Goal: Use online tool/utility: Utilize a website feature to perform a specific function

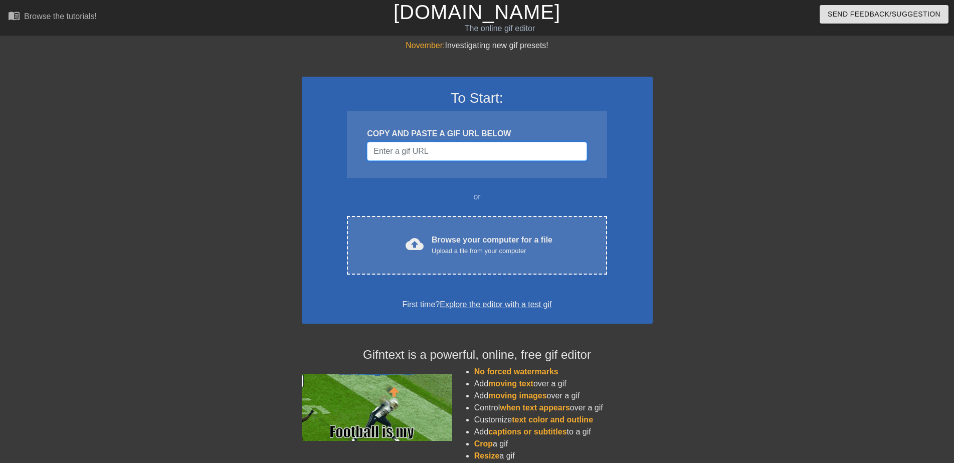
click at [438, 154] on input "Username" at bounding box center [476, 151] width 219 height 19
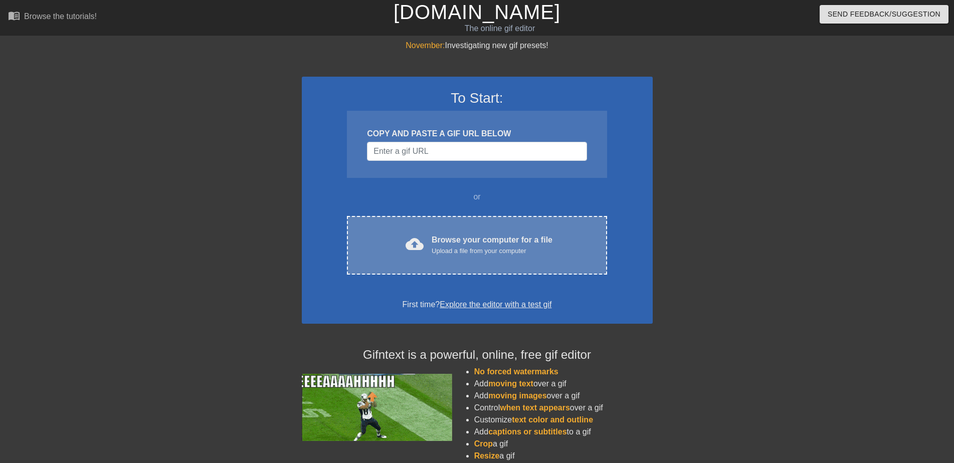
click at [410, 246] on span "cloud_upload" at bounding box center [414, 244] width 18 height 18
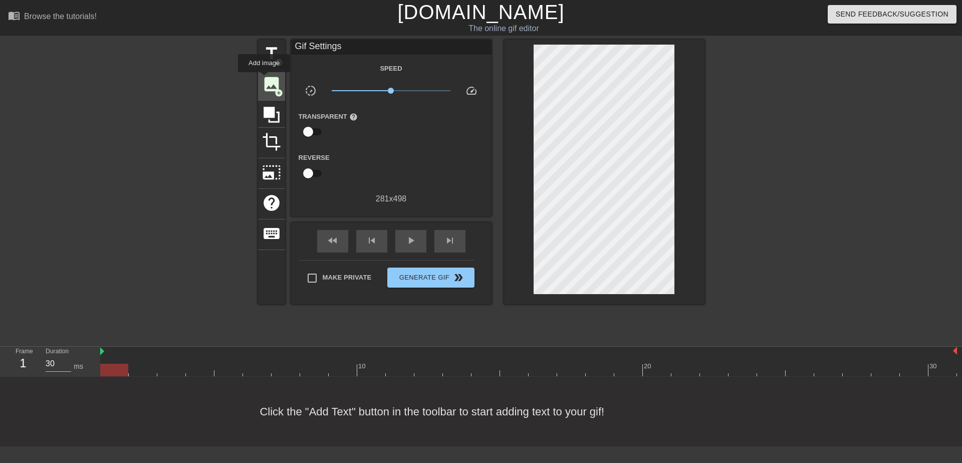
click at [262, 85] on span "image" at bounding box center [271, 84] width 19 height 19
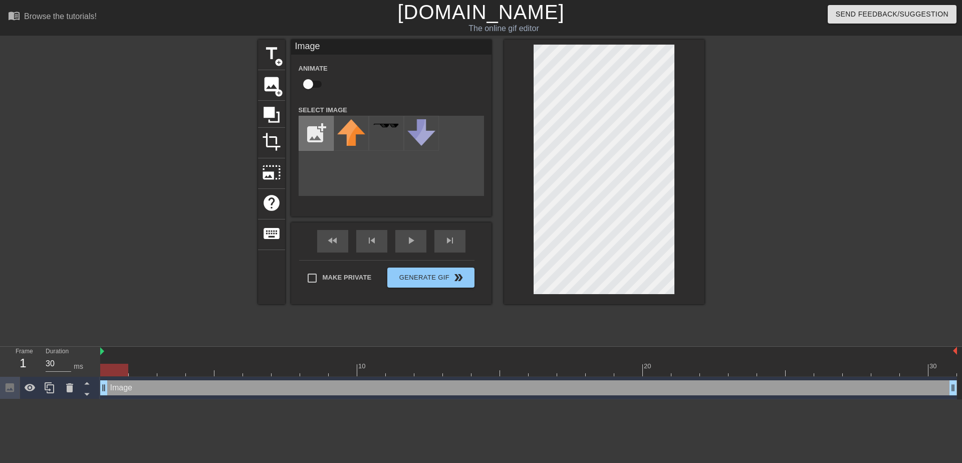
click at [320, 133] on input "file" at bounding box center [316, 133] width 34 height 34
type input "C:\fakepath\musti.png"
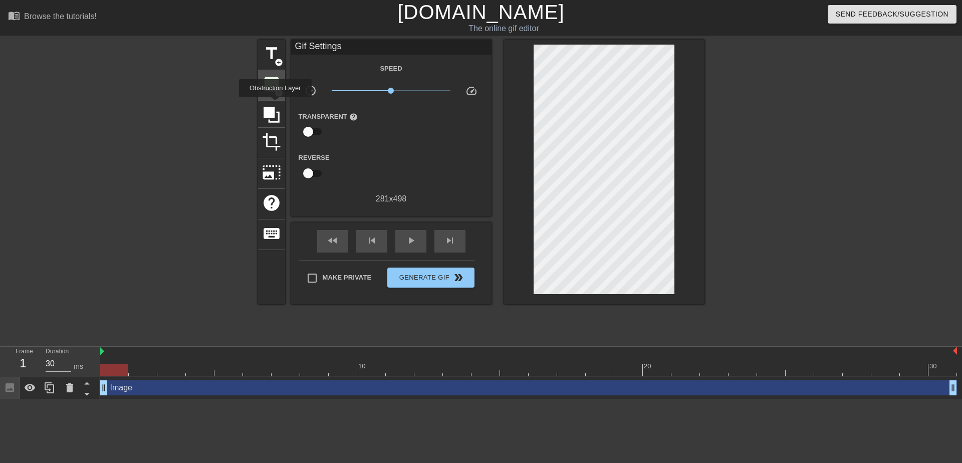
click at [263, 73] on div "image add_circle" at bounding box center [271, 85] width 27 height 31
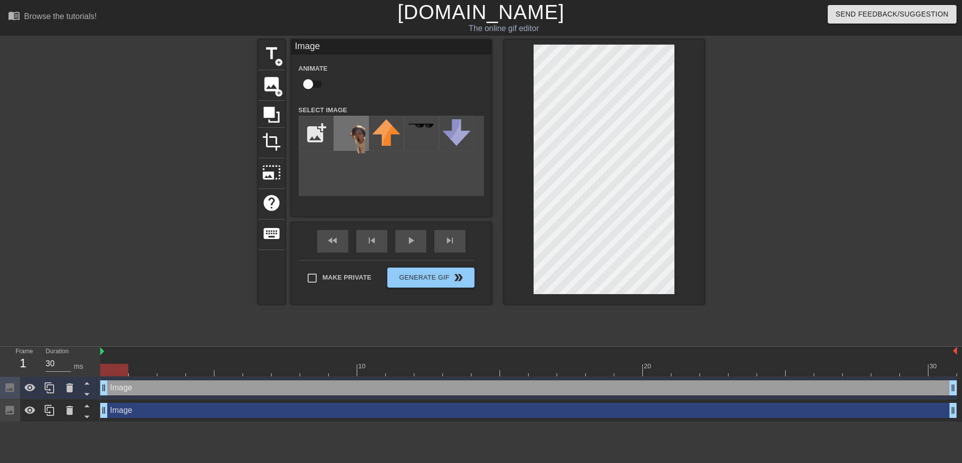
click at [349, 137] on img at bounding box center [351, 136] width 28 height 34
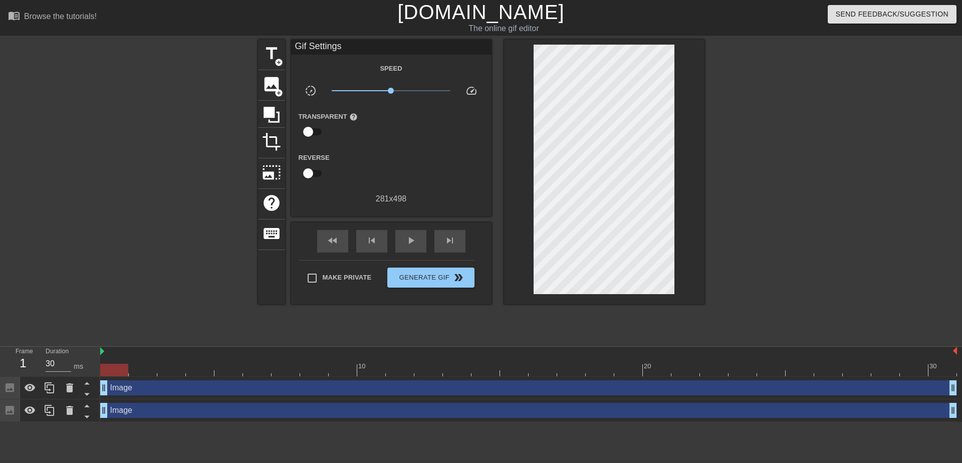
click at [695, 164] on div at bounding box center [604, 172] width 200 height 265
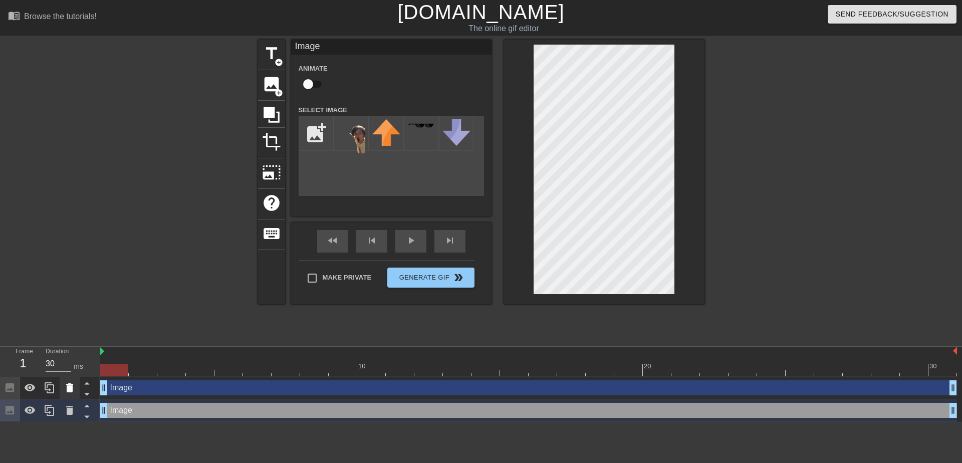
click at [70, 383] on icon at bounding box center [69, 387] width 7 height 9
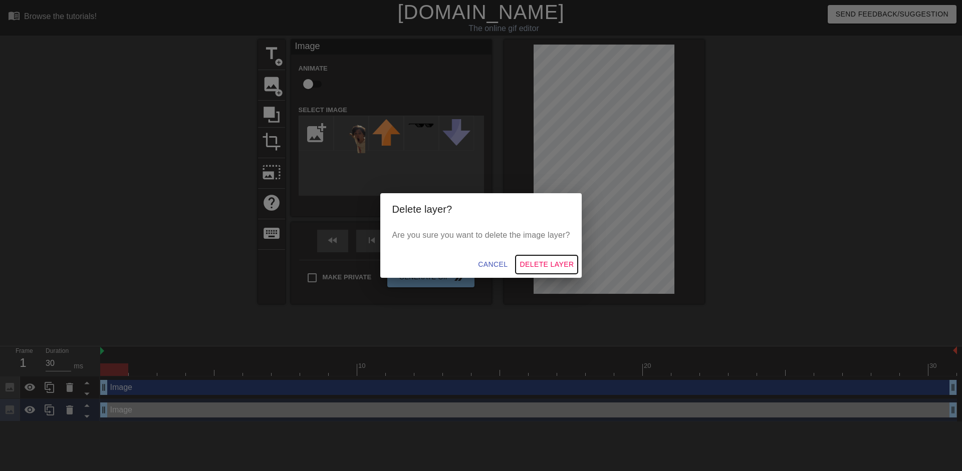
click at [543, 268] on span "Delete Layer" at bounding box center [547, 265] width 54 height 13
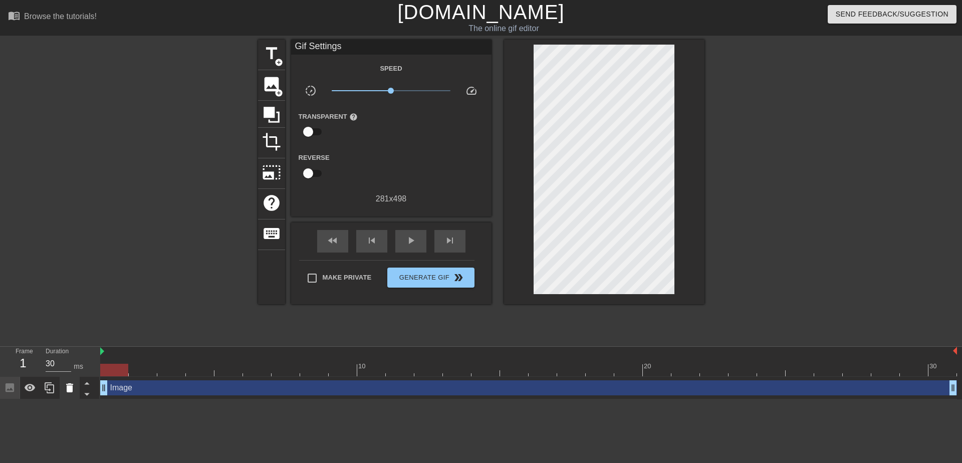
click at [72, 382] on icon at bounding box center [70, 388] width 12 height 12
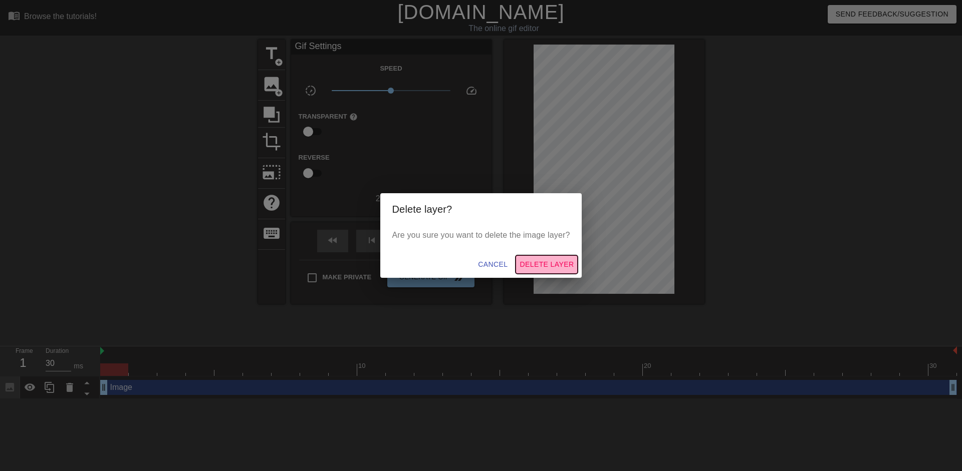
click at [552, 264] on span "Delete Layer" at bounding box center [547, 265] width 54 height 13
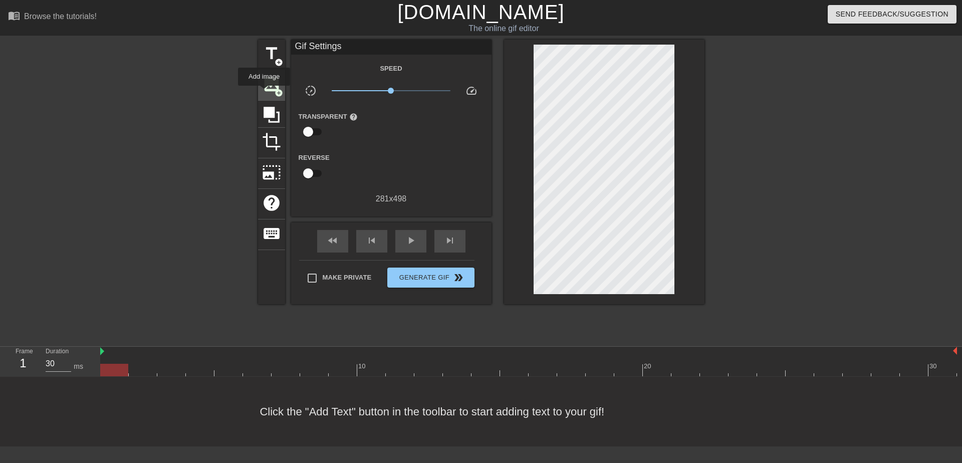
click at [265, 84] on span "image" at bounding box center [271, 84] width 19 height 19
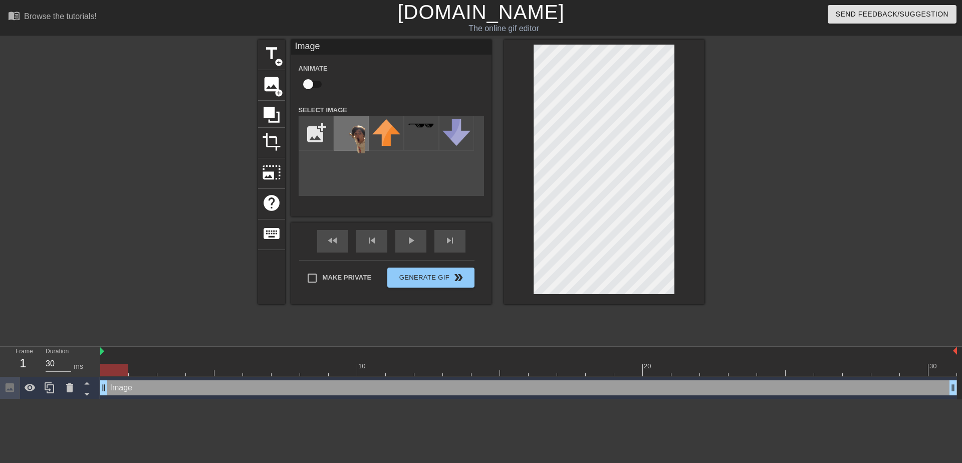
click at [343, 144] on img at bounding box center [351, 136] width 28 height 34
click at [700, 110] on div "title add_circle image add_circle crop photo_size_select_large help keyboard Im…" at bounding box center [481, 190] width 962 height 301
click at [732, 215] on div "title add_circle image add_circle crop photo_size_select_large help keyboard Im…" at bounding box center [481, 190] width 962 height 301
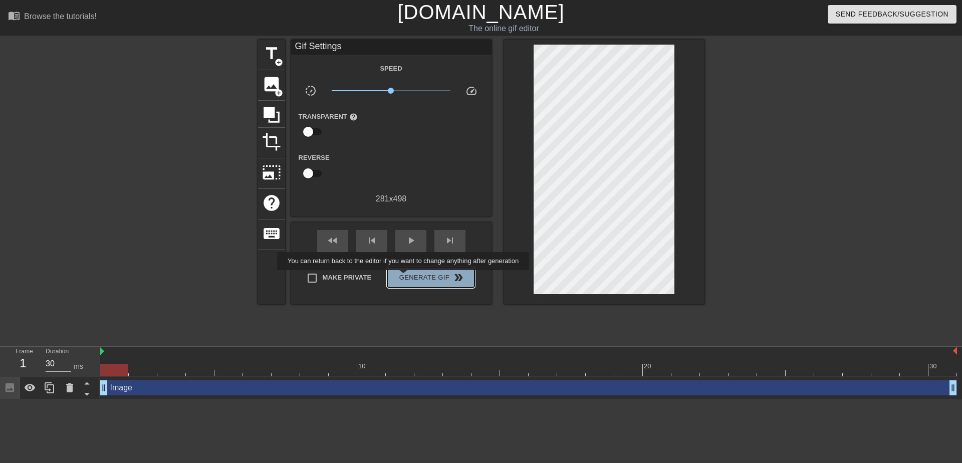
click at [406, 277] on span "Generate Gif double_arrow" at bounding box center [430, 278] width 79 height 12
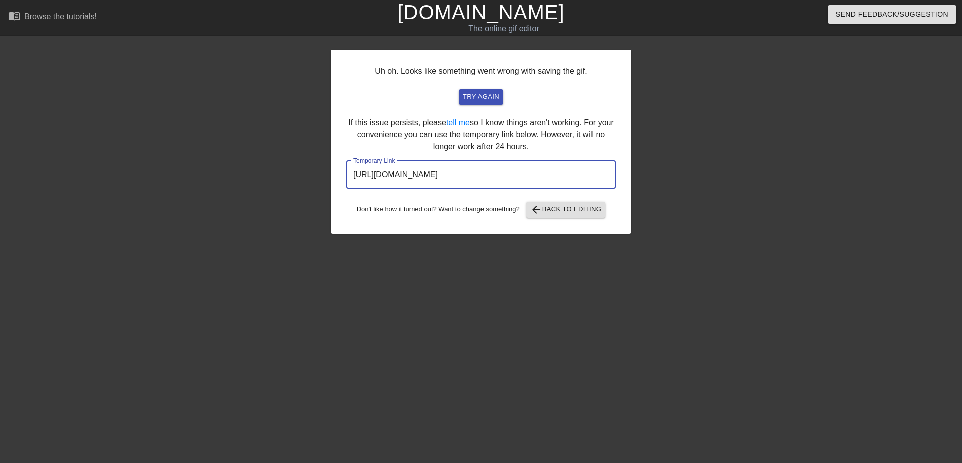
click at [562, 170] on input "[URL][DOMAIN_NAME]" at bounding box center [481, 175] width 270 height 28
drag, startPoint x: 564, startPoint y: 176, endPoint x: 338, endPoint y: 182, distance: 225.5
click at [346, 182] on input "[URL][DOMAIN_NAME]" at bounding box center [481, 175] width 270 height 28
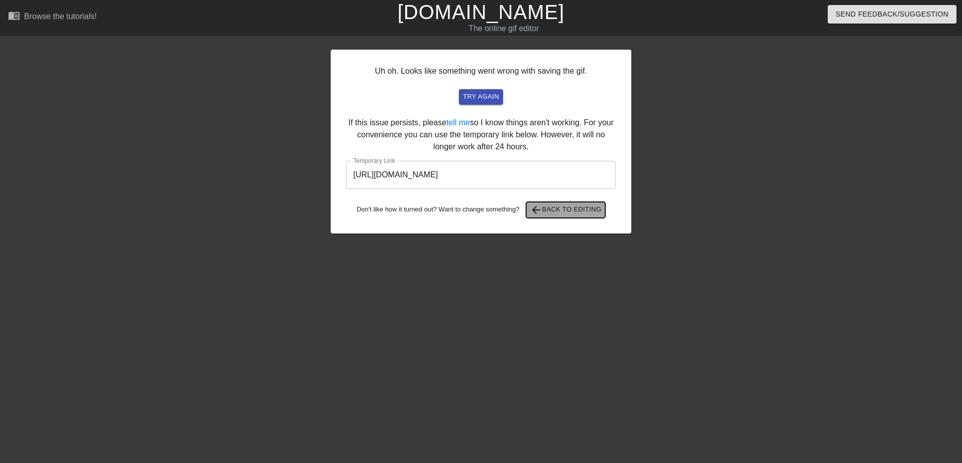
click at [565, 203] on button "arrow_back Back to Editing" at bounding box center [566, 210] width 80 height 16
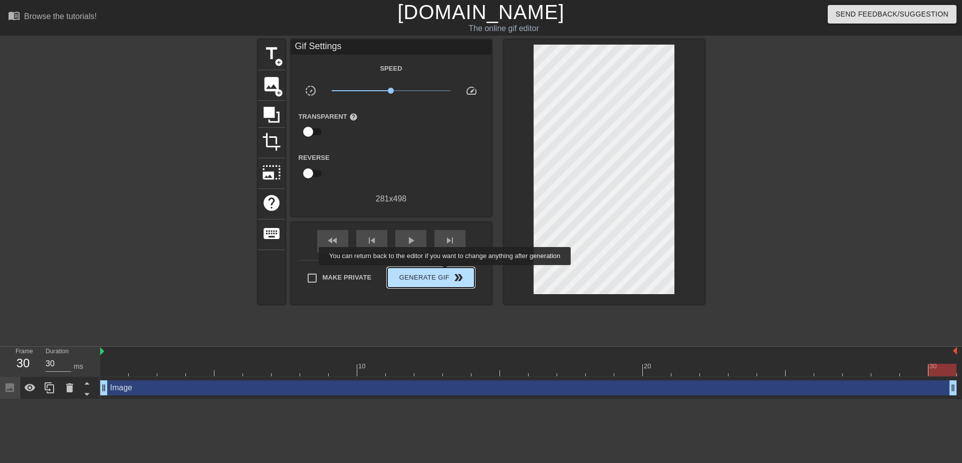
click at [452, 272] on span "double_arrow" at bounding box center [458, 278] width 12 height 12
